Goal: Task Accomplishment & Management: Manage account settings

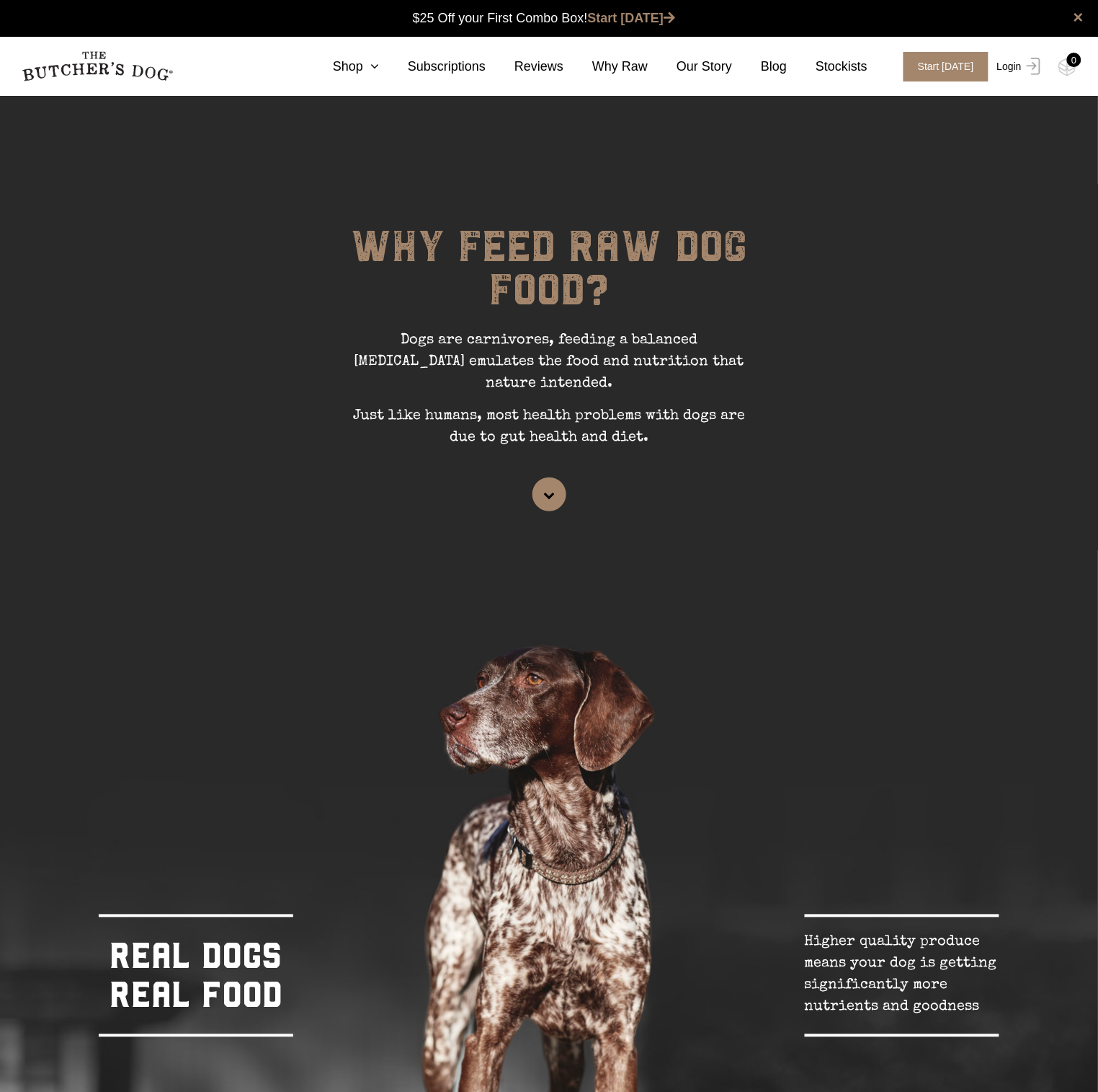
click at [1020, 65] on link "Login" at bounding box center [1016, 67] width 47 height 29
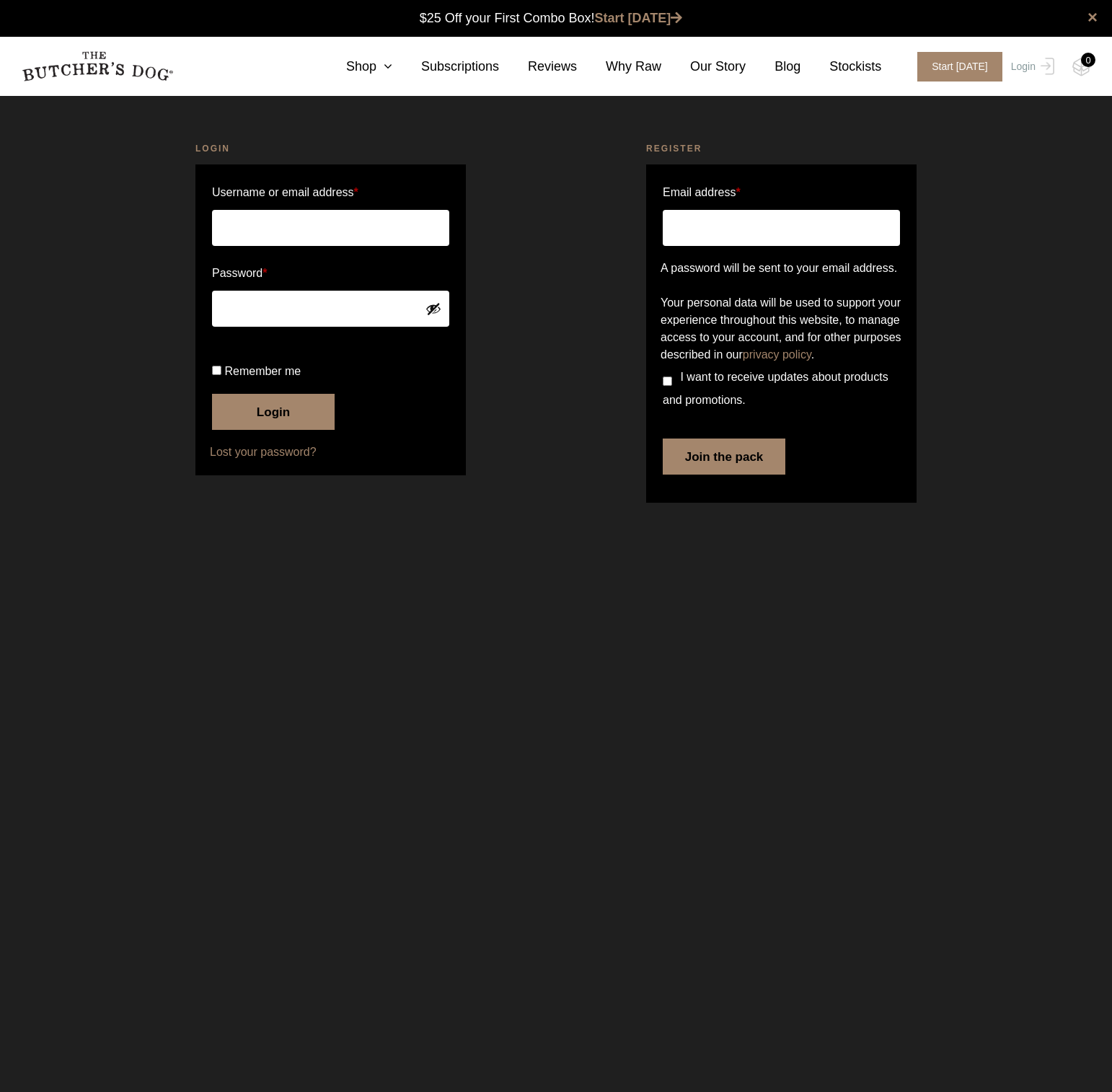
type input "roadiedan@gmail.com"
click at [299, 430] on button "Login" at bounding box center [273, 411] width 123 height 36
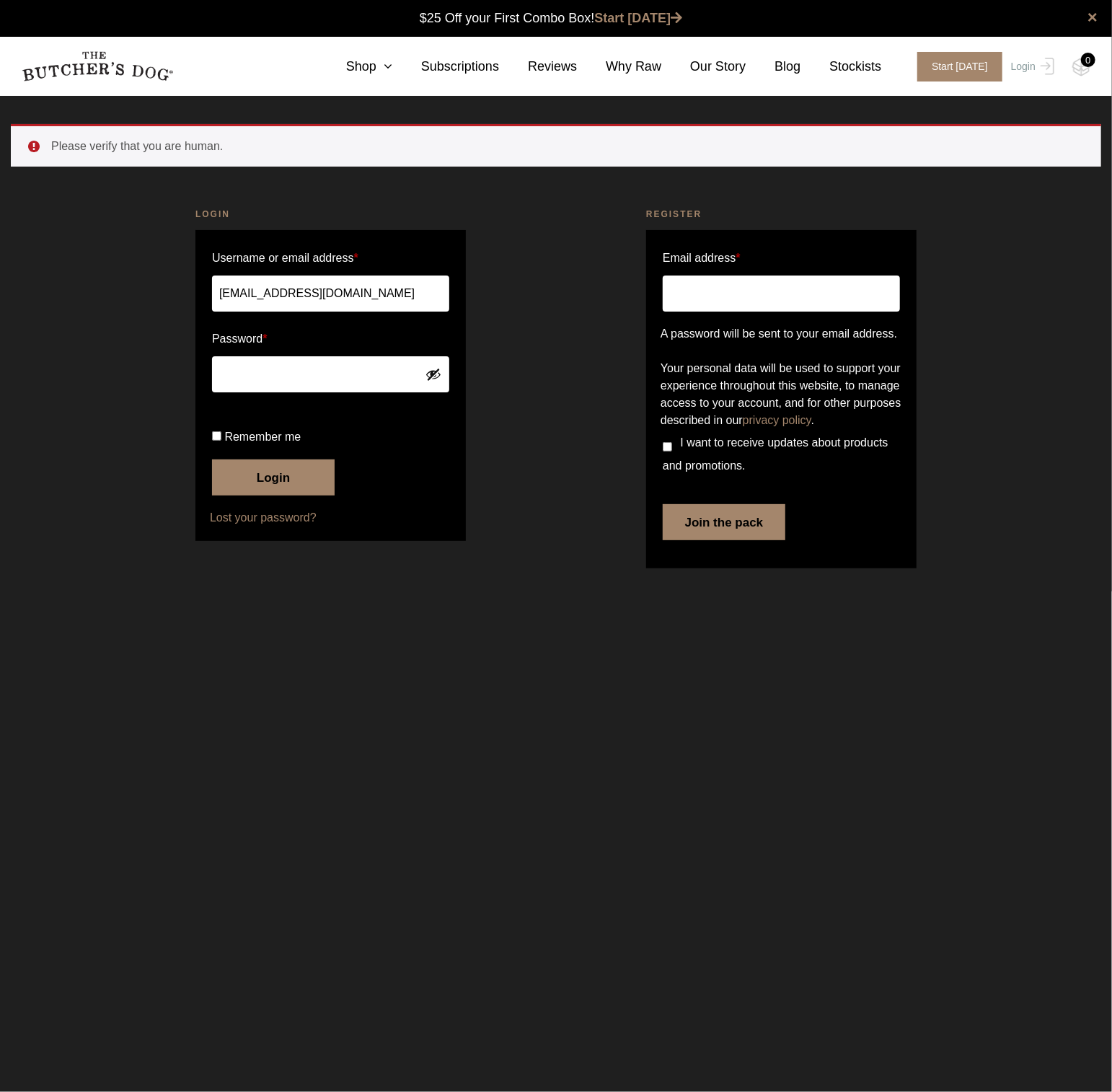
click at [281, 495] on button "Login" at bounding box center [273, 477] width 123 height 36
click at [296, 495] on button "Login" at bounding box center [273, 477] width 123 height 36
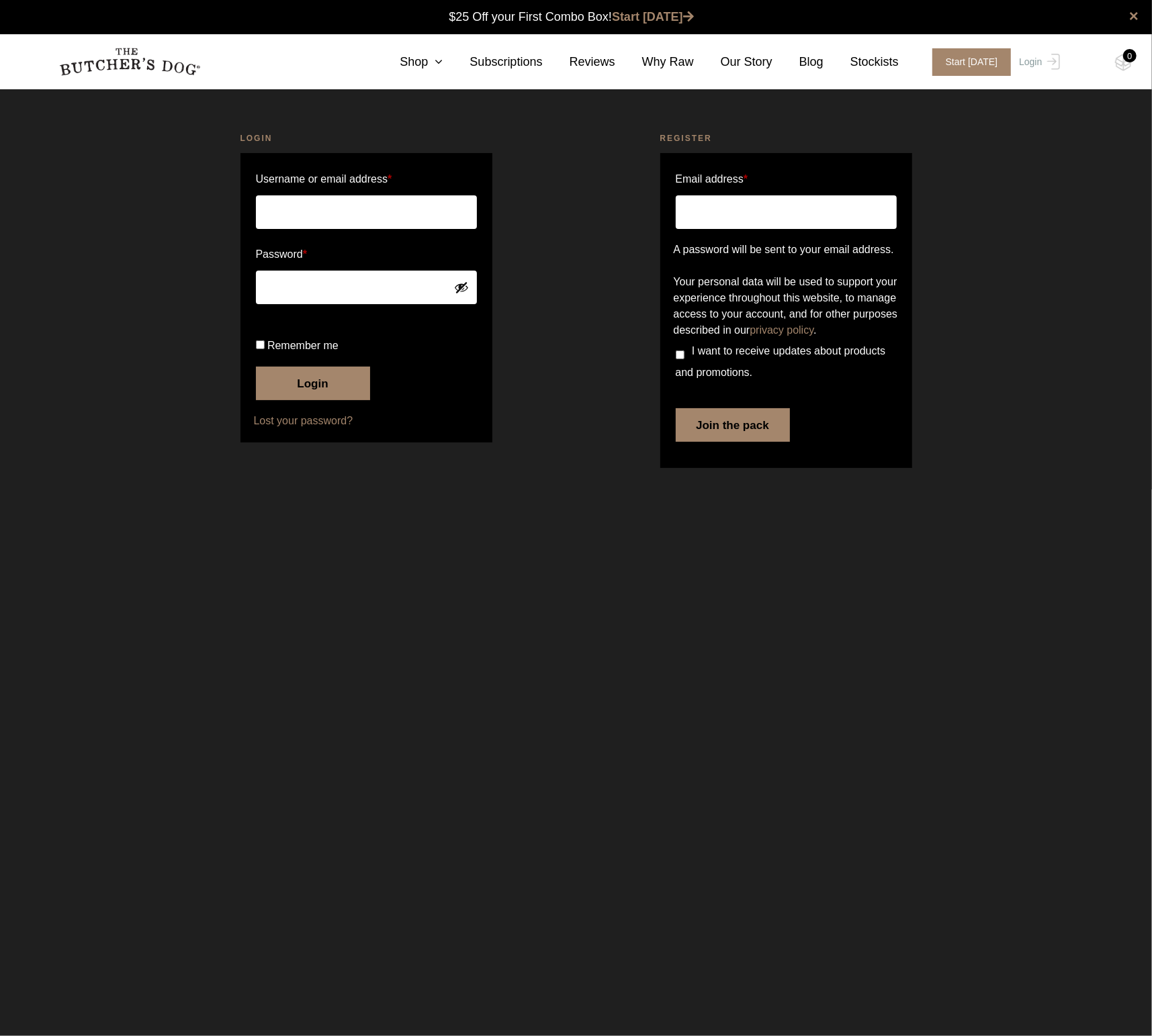
type input "[EMAIL_ADDRESS][DOMAIN_NAME]"
click at [315, 401] on button "Login" at bounding box center [313, 383] width 114 height 33
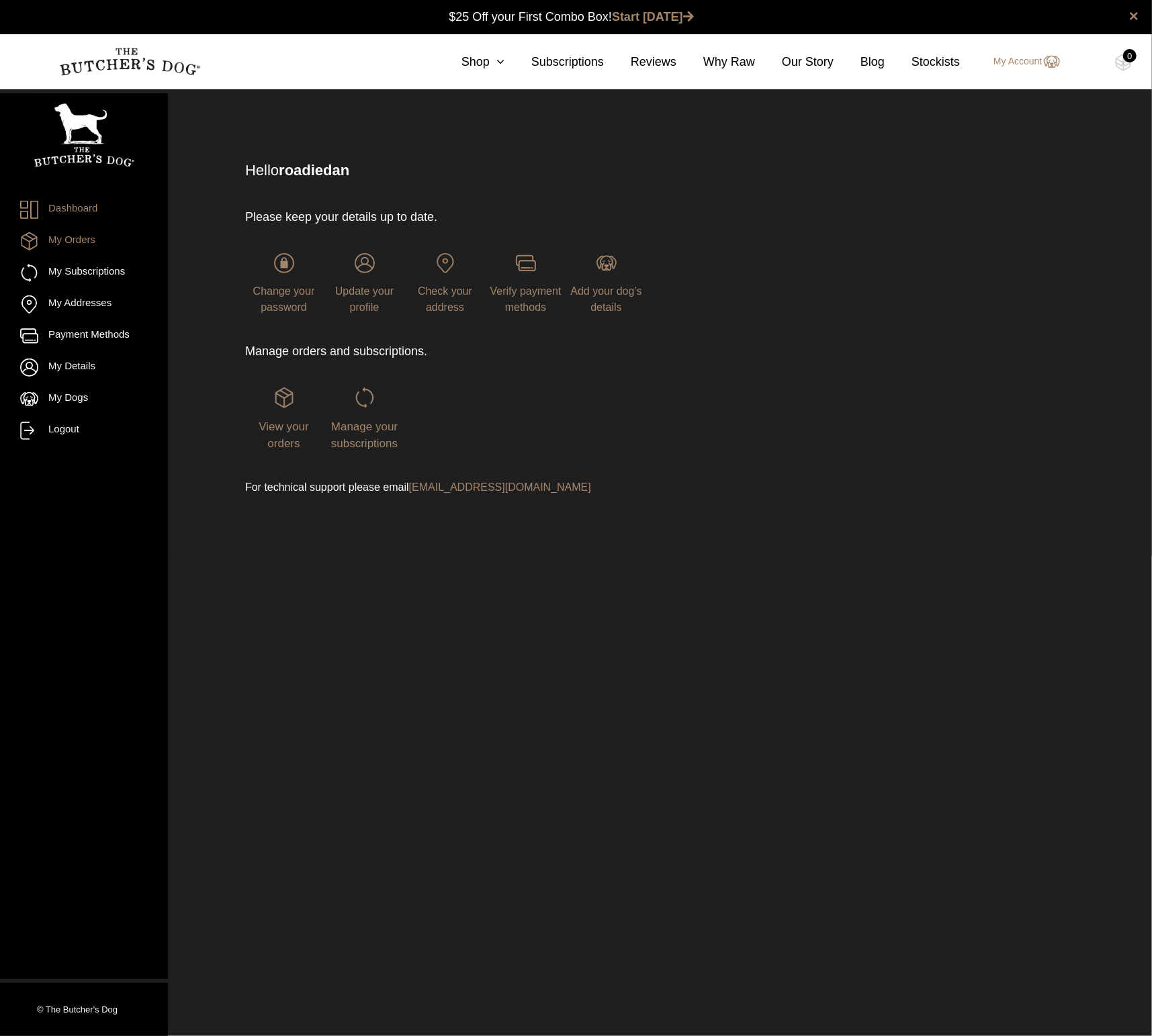
click at [81, 243] on link "My Orders" at bounding box center [84, 241] width 127 height 18
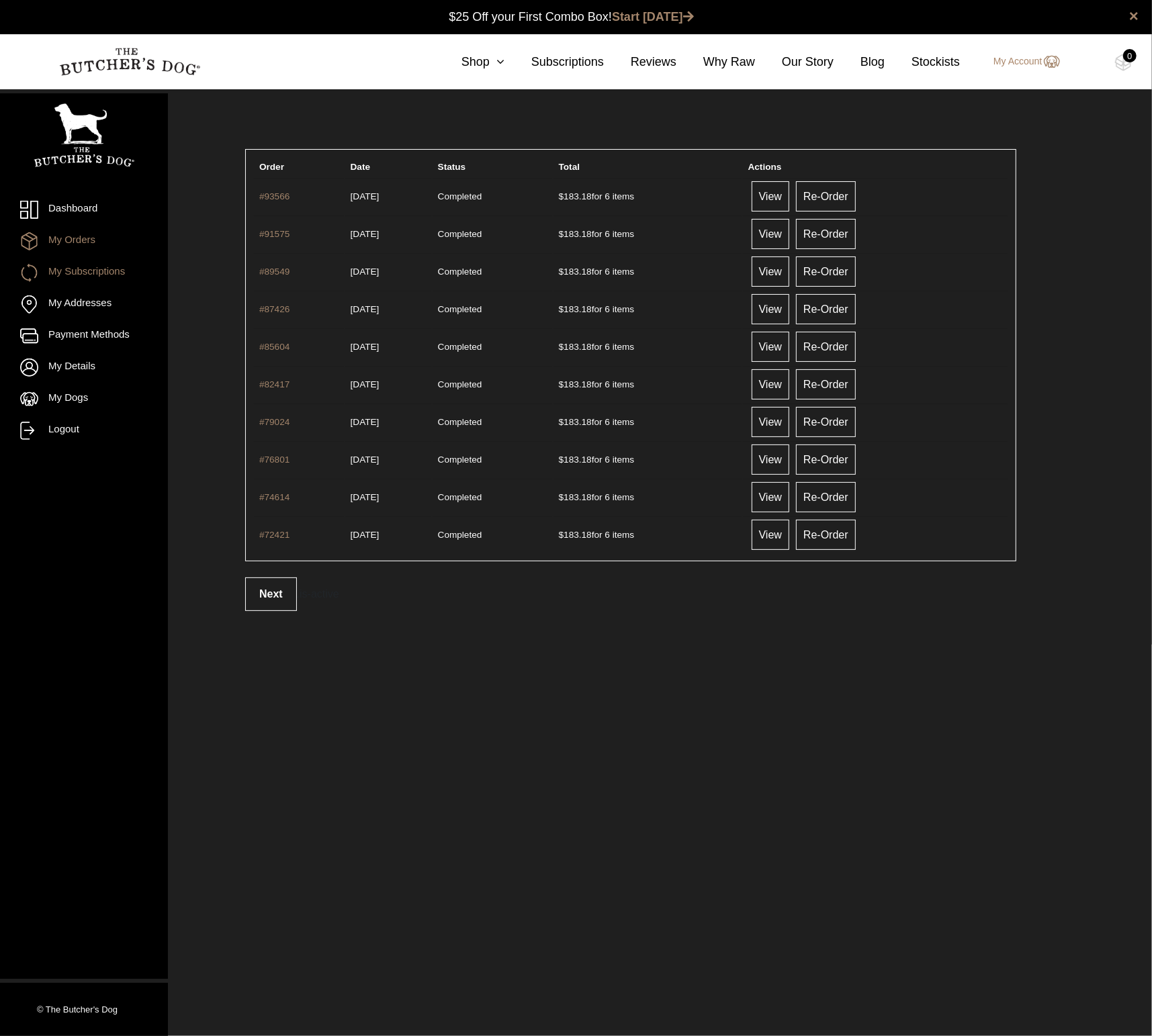
click at [104, 266] on link "My Subscriptions" at bounding box center [84, 272] width 127 height 18
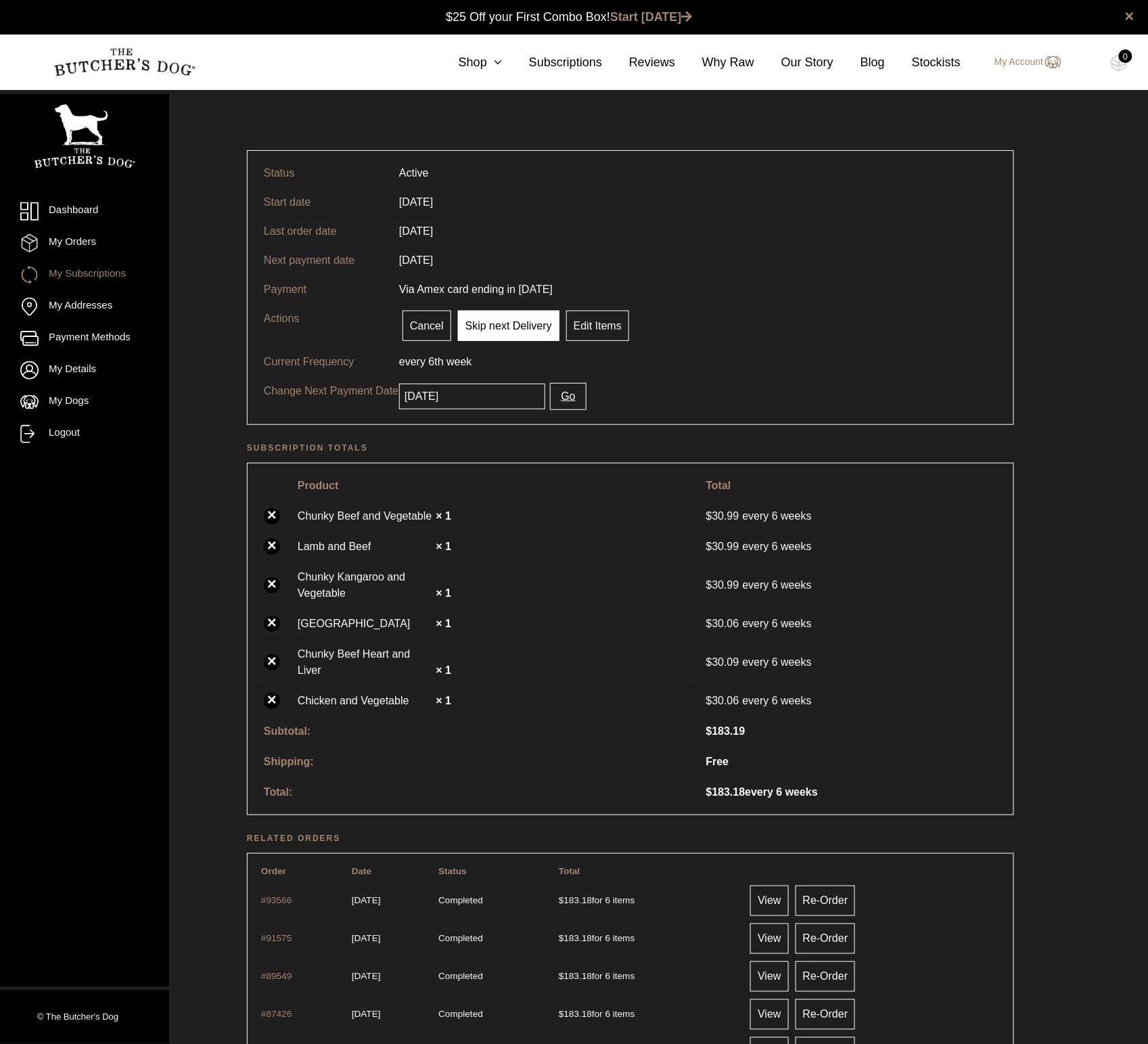
click at [481, 328] on link "Skip next Delivery" at bounding box center [509, 325] width 102 height 30
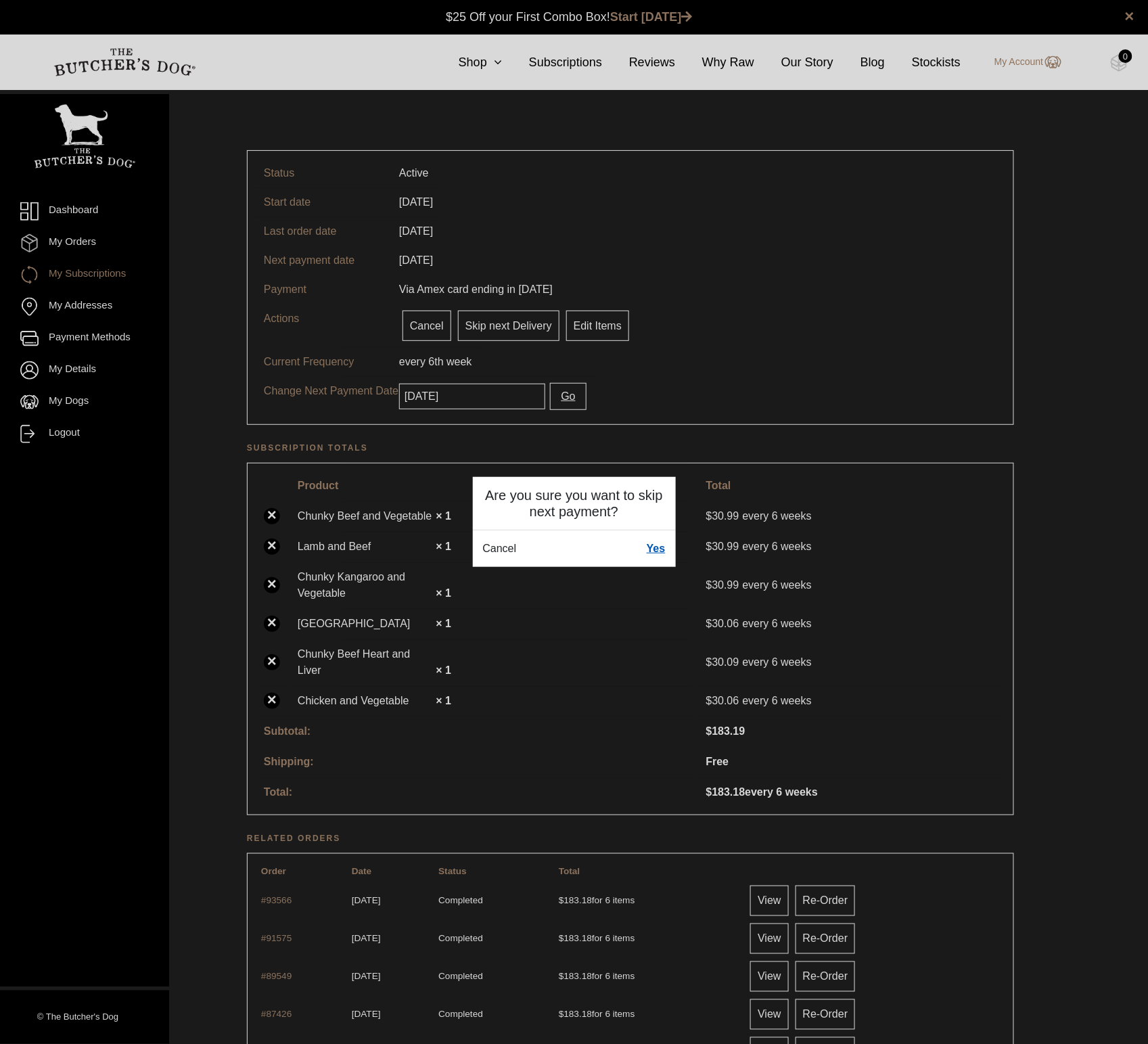
click at [657, 544] on link "Yes" at bounding box center [657, 548] width 19 height 16
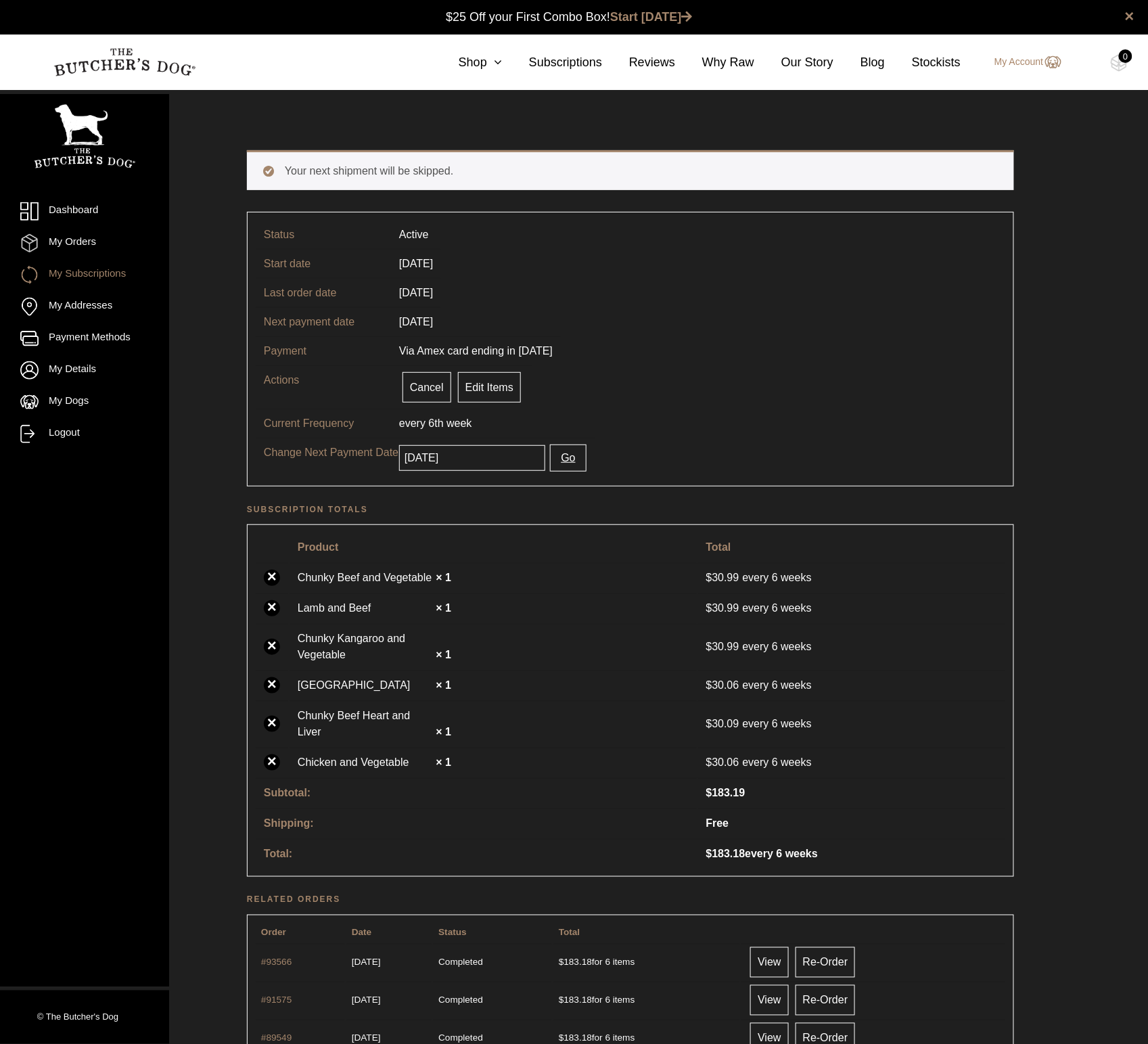
click at [74, 270] on link "My Subscriptions" at bounding box center [84, 275] width 128 height 18
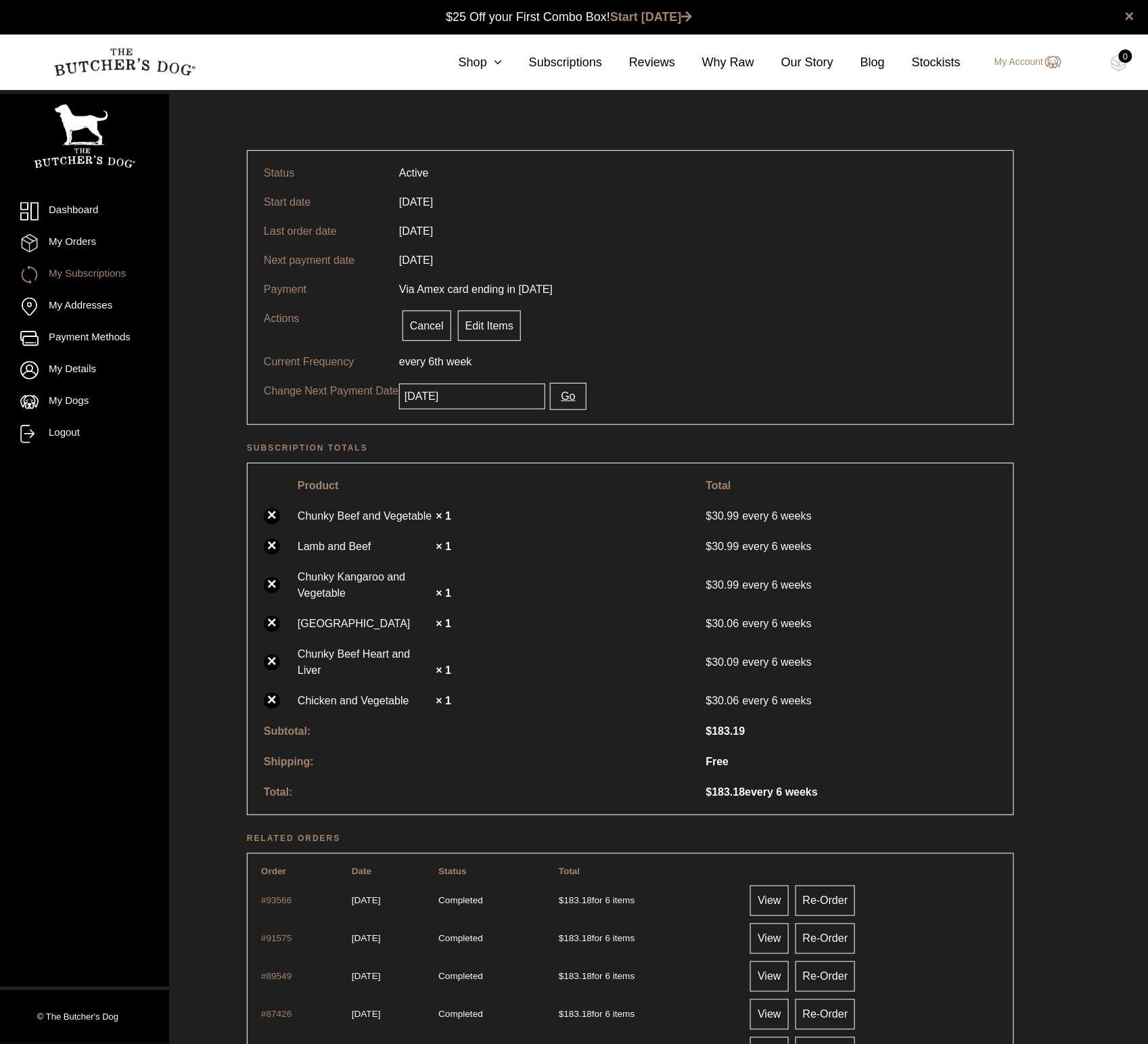
click at [57, 268] on link "My Subscriptions" at bounding box center [84, 275] width 128 height 18
